Goal: Information Seeking & Learning: Learn about a topic

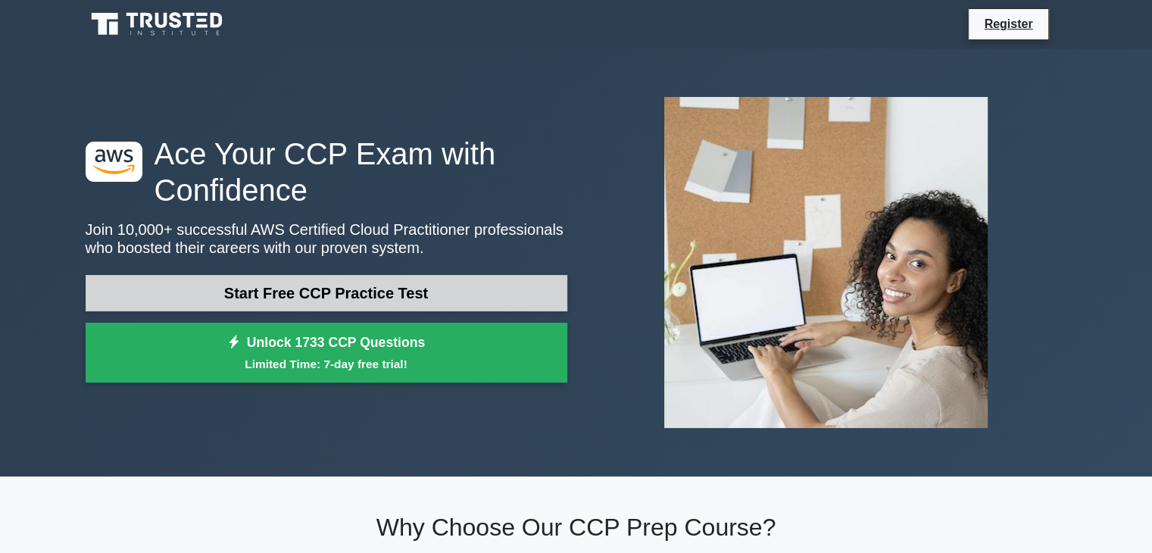
click at [367, 294] on link "Start Free CCP Practice Test" at bounding box center [327, 293] width 482 height 36
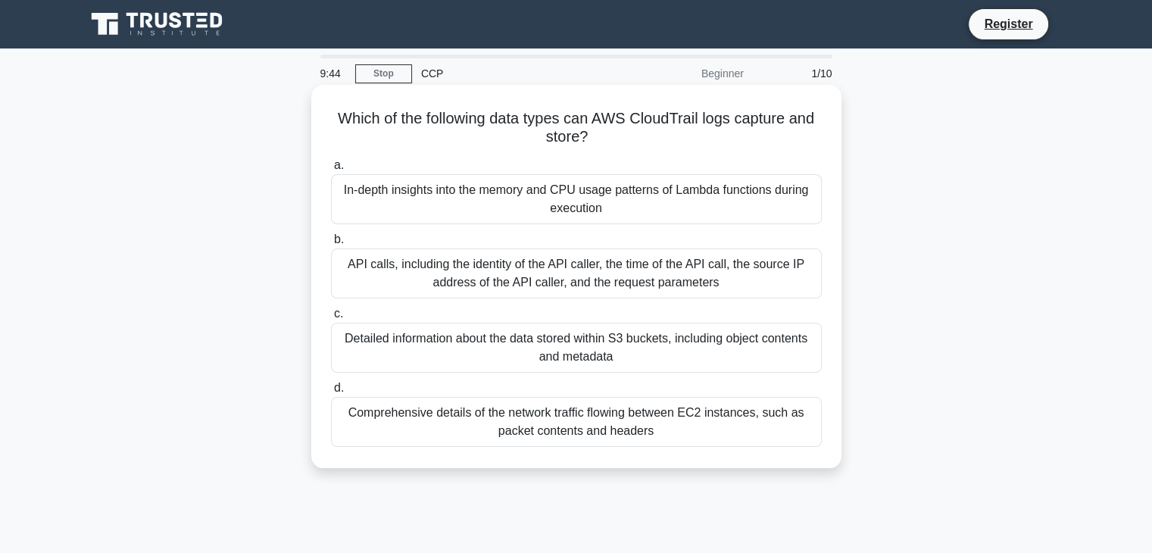
click at [789, 216] on div "In-depth insights into the memory and CPU usage patterns of Lambda functions du…" at bounding box center [576, 199] width 491 height 50
click at [331, 170] on input "a. In-depth insights into the memory and CPU usage patterns of Lambda functions…" at bounding box center [331, 166] width 0 height 10
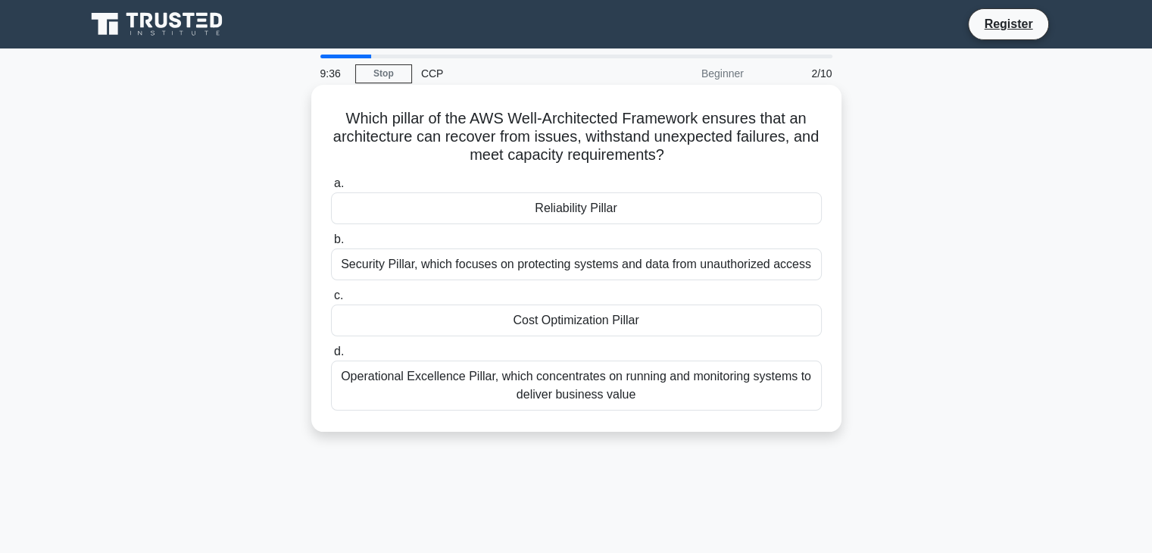
click at [645, 320] on div "Cost Optimization Pillar" at bounding box center [576, 321] width 491 height 32
click at [331, 301] on input "c. Cost Optimization Pillar" at bounding box center [331, 296] width 0 height 10
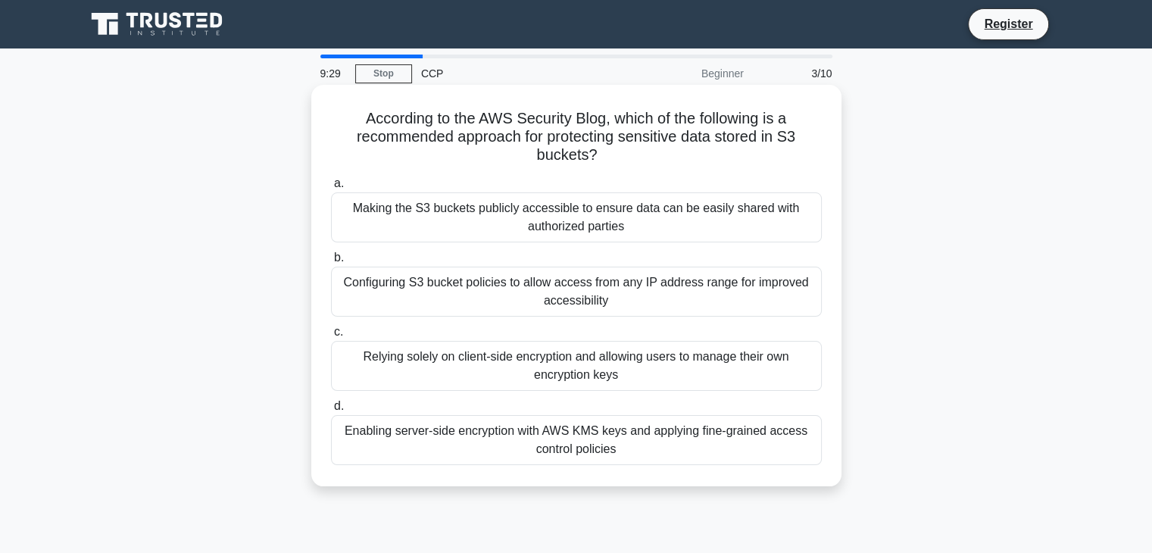
click at [703, 211] on div "Making the S3 buckets publicly accessible to ensure data can be easily shared w…" at bounding box center [576, 217] width 491 height 50
click at [331, 189] on input "a. Making the S3 buckets publicly accessible to ensure data can be easily share…" at bounding box center [331, 184] width 0 height 10
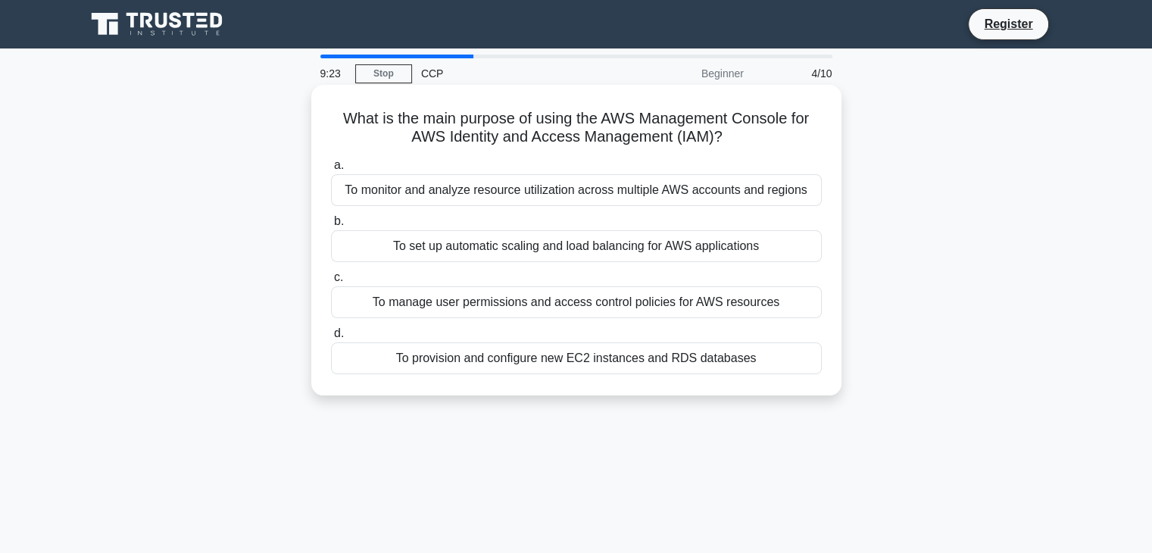
click at [664, 203] on div "To monitor and analyze resource utilization across multiple AWS accounts and re…" at bounding box center [576, 190] width 491 height 32
click at [331, 170] on input "a. To monitor and analyze resource utilization across multiple AWS accounts and…" at bounding box center [331, 166] width 0 height 10
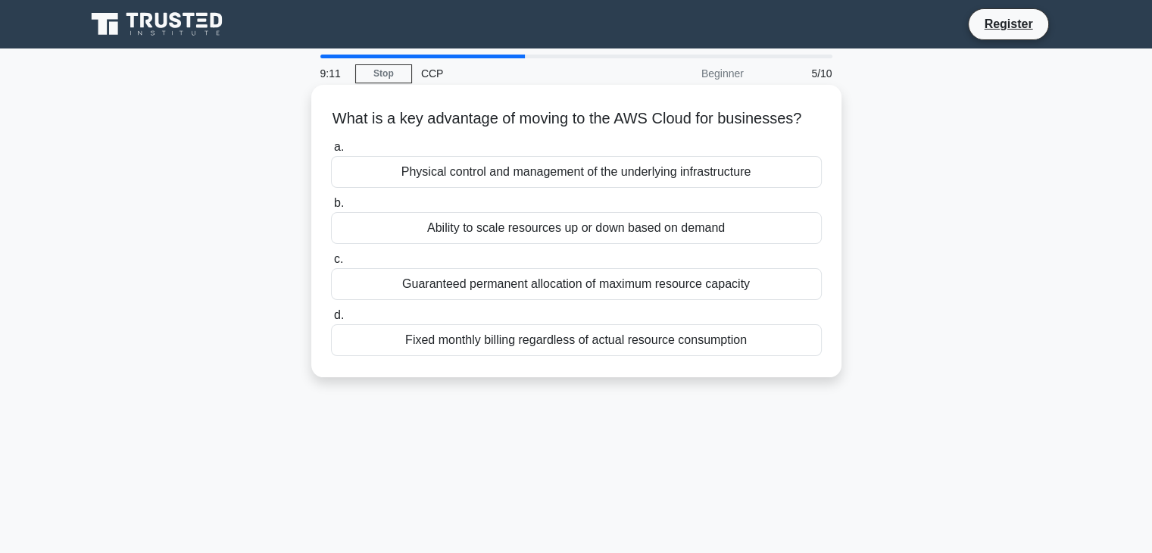
click at [558, 244] on div "Ability to scale resources up or down based on demand" at bounding box center [576, 228] width 491 height 32
click at [331, 208] on input "b. Ability to scale resources up or down based on demand" at bounding box center [331, 203] width 0 height 10
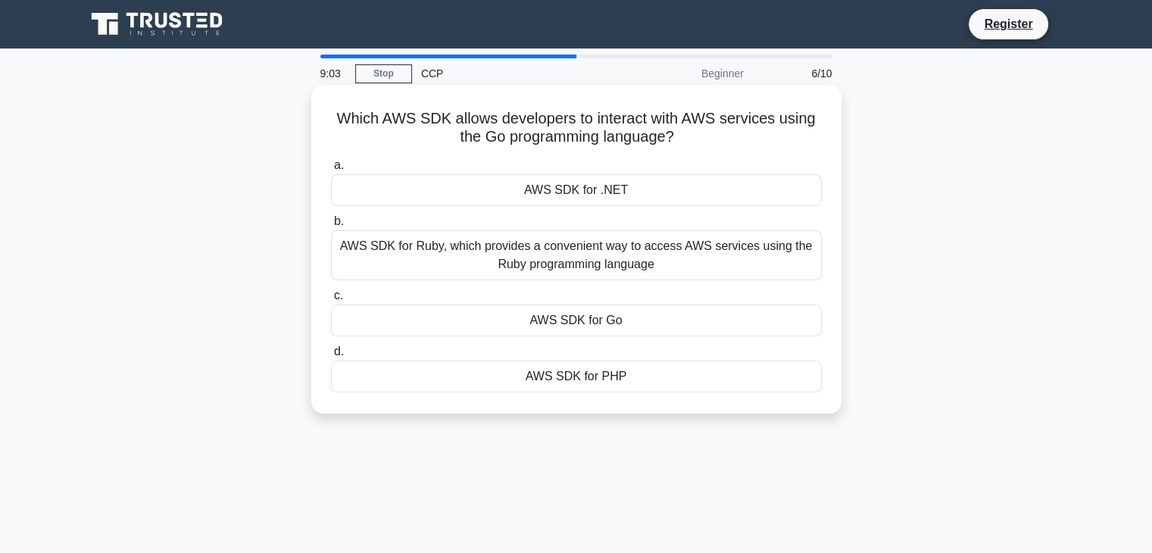
click at [561, 258] on div "AWS SDK for Ruby, which provides a convenient way to access AWS services using …" at bounding box center [576, 255] width 491 height 50
click at [331, 227] on input "b. AWS SDK for Ruby, which provides a convenient way to access AWS services usi…" at bounding box center [331, 222] width 0 height 10
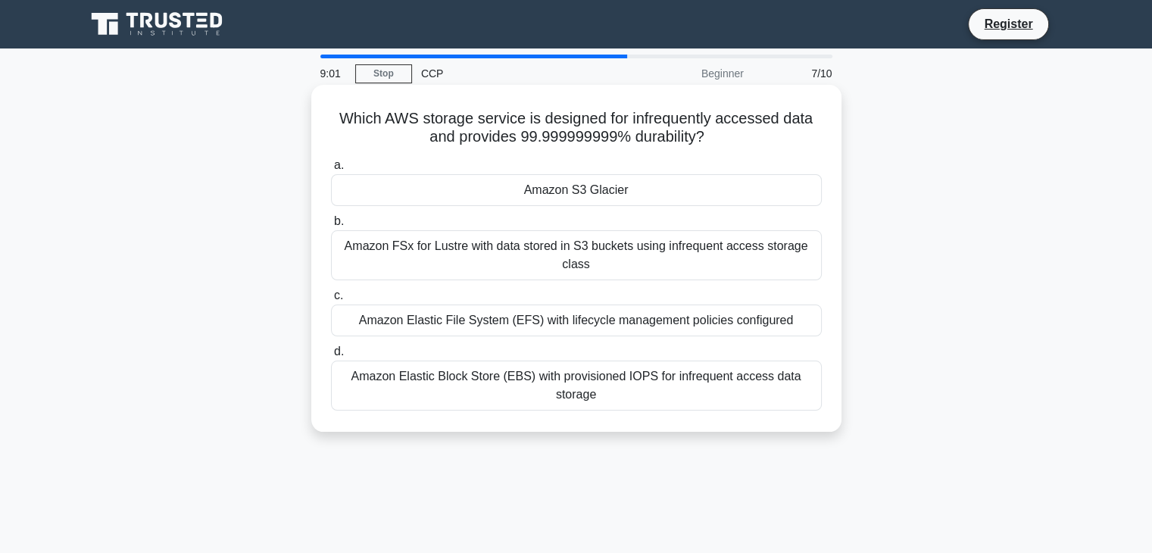
click at [583, 205] on div "Amazon S3 Glacier" at bounding box center [576, 190] width 491 height 32
click at [331, 170] on input "a. Amazon S3 Glacier" at bounding box center [331, 166] width 0 height 10
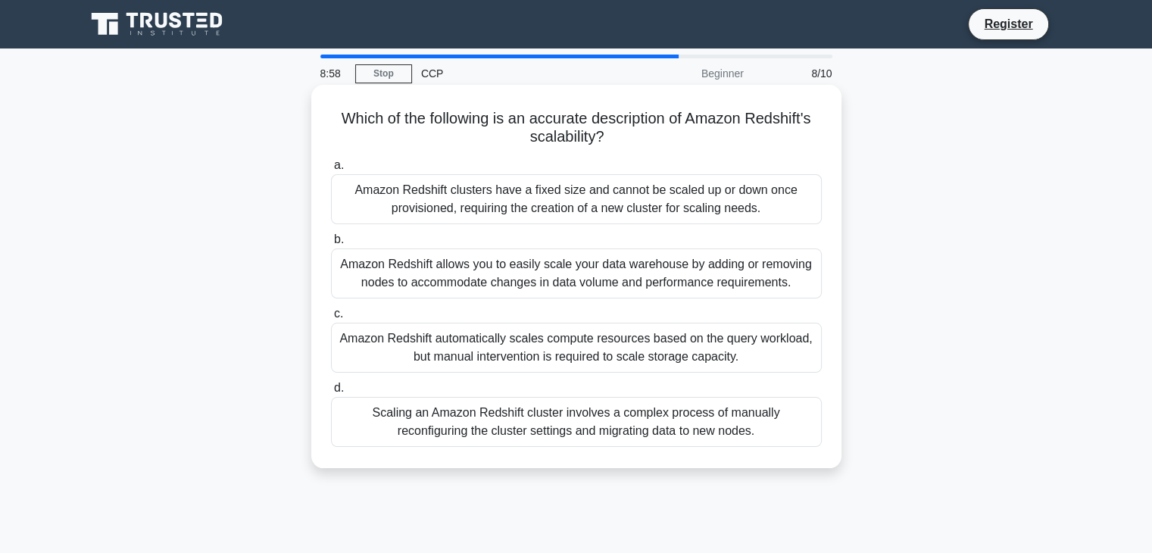
click at [600, 218] on div "Amazon Redshift clusters have a fixed size and cannot be scaled up or down once…" at bounding box center [576, 199] width 491 height 50
click at [331, 170] on input "a. Amazon Redshift clusters have a fixed size and cannot be scaled up or down o…" at bounding box center [331, 166] width 0 height 10
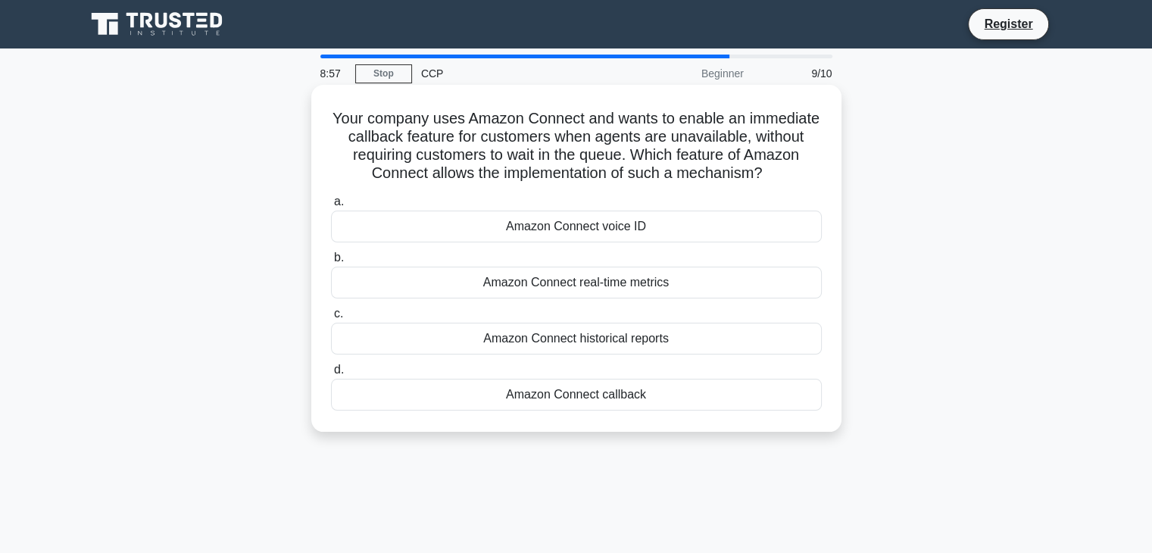
click at [594, 239] on div "Amazon Connect voice ID" at bounding box center [576, 227] width 491 height 32
click at [331, 207] on input "a. Amazon Connect voice ID" at bounding box center [331, 202] width 0 height 10
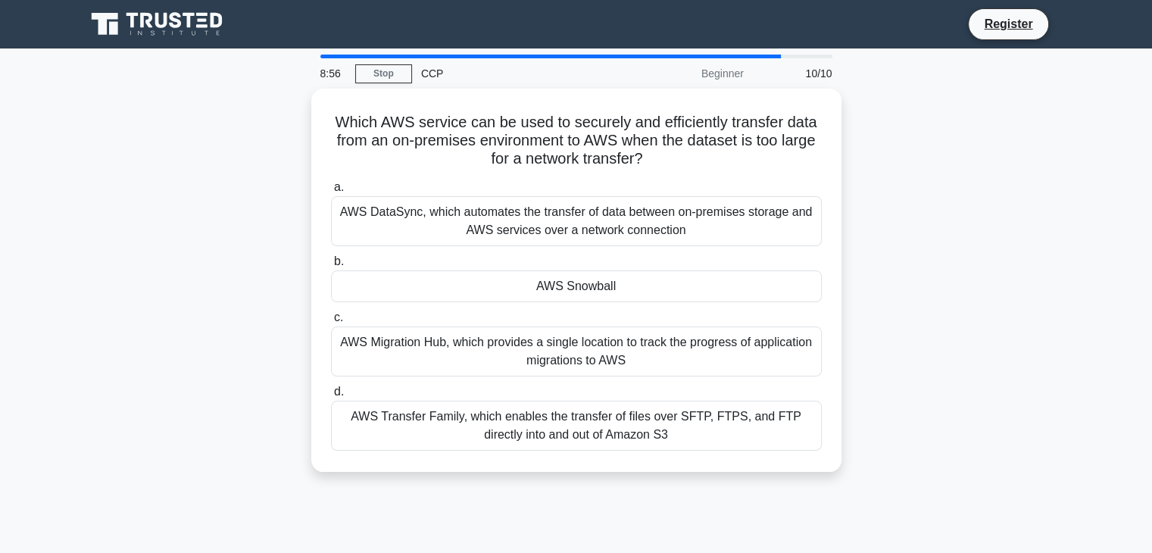
click at [594, 239] on div "AWS DataSync, which automates the transfer of data between on-premises storage …" at bounding box center [576, 221] width 491 height 50
click at [331, 192] on input "a. AWS DataSync, which automates the transfer of data between on-premises stora…" at bounding box center [331, 188] width 0 height 10
